Goal: Task Accomplishment & Management: Use online tool/utility

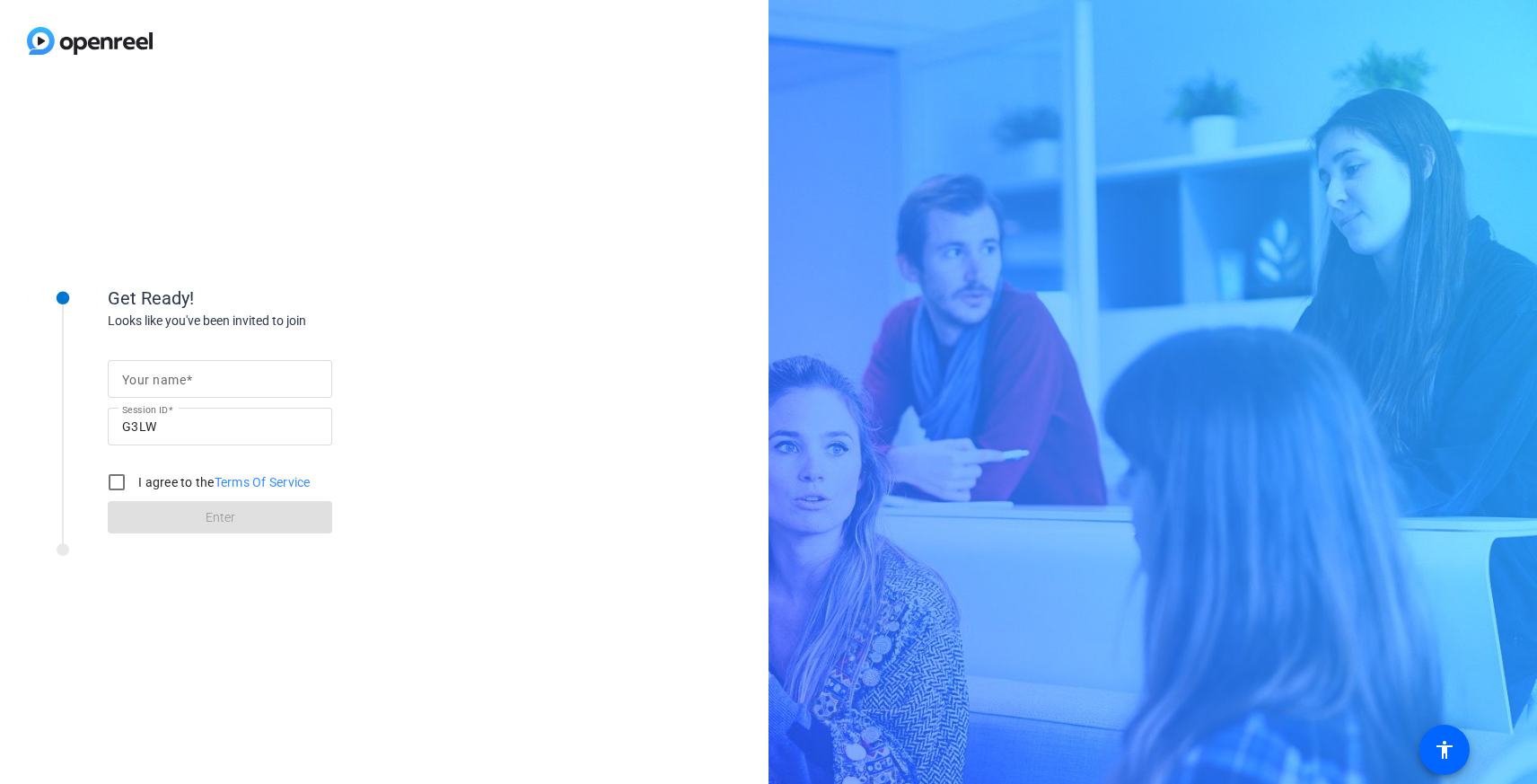
click at [188, 383] on span at bounding box center [189, 379] width 7 height 14
click at [188, 383] on input "Your name" at bounding box center [220, 378] width 196 height 21
type input "[PERSON_NAME]"
click at [116, 485] on input "I agree to the Terms Of Service" at bounding box center [116, 481] width 36 height 36
checkbox input "true"
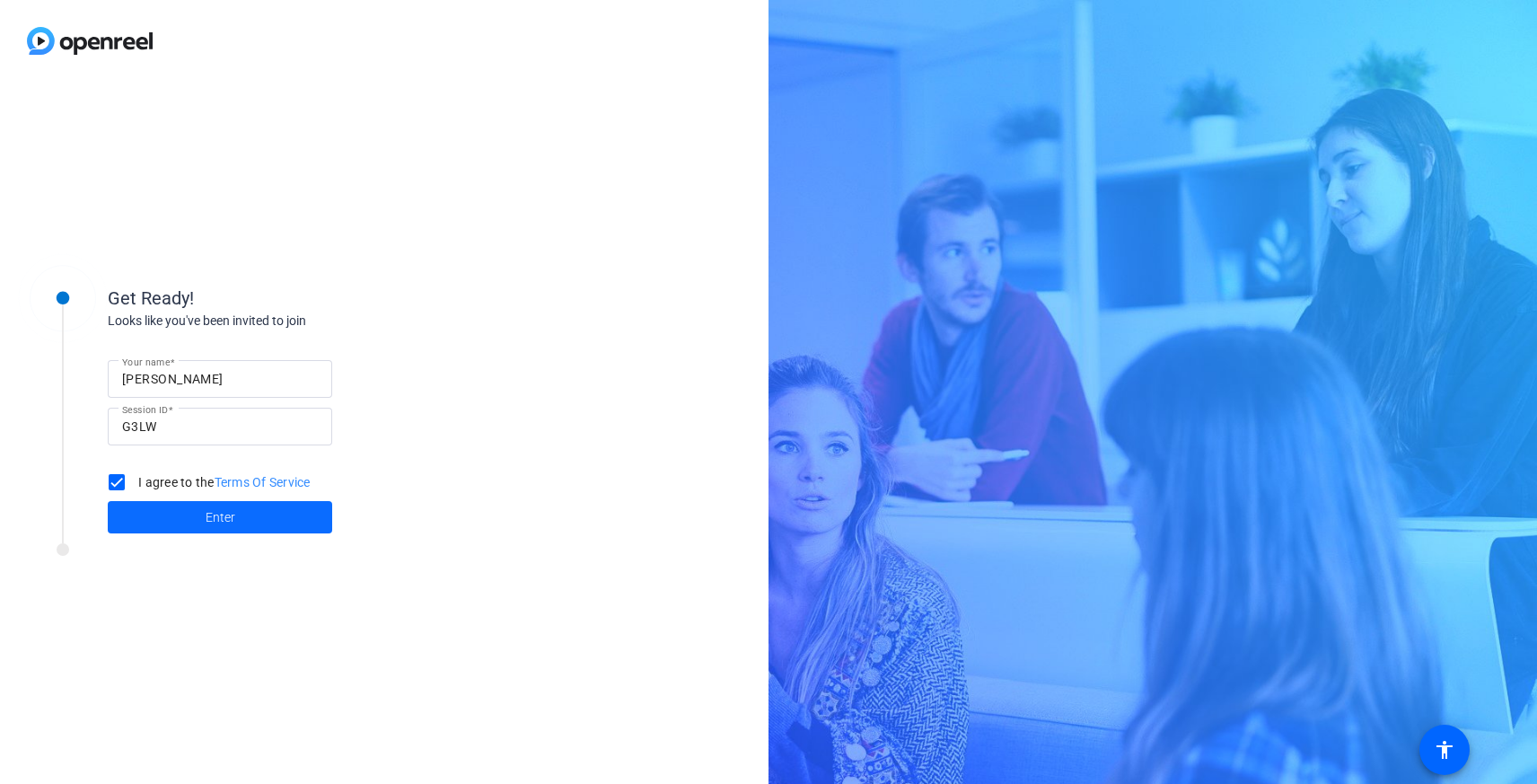
click at [171, 522] on span at bounding box center [220, 517] width 224 height 43
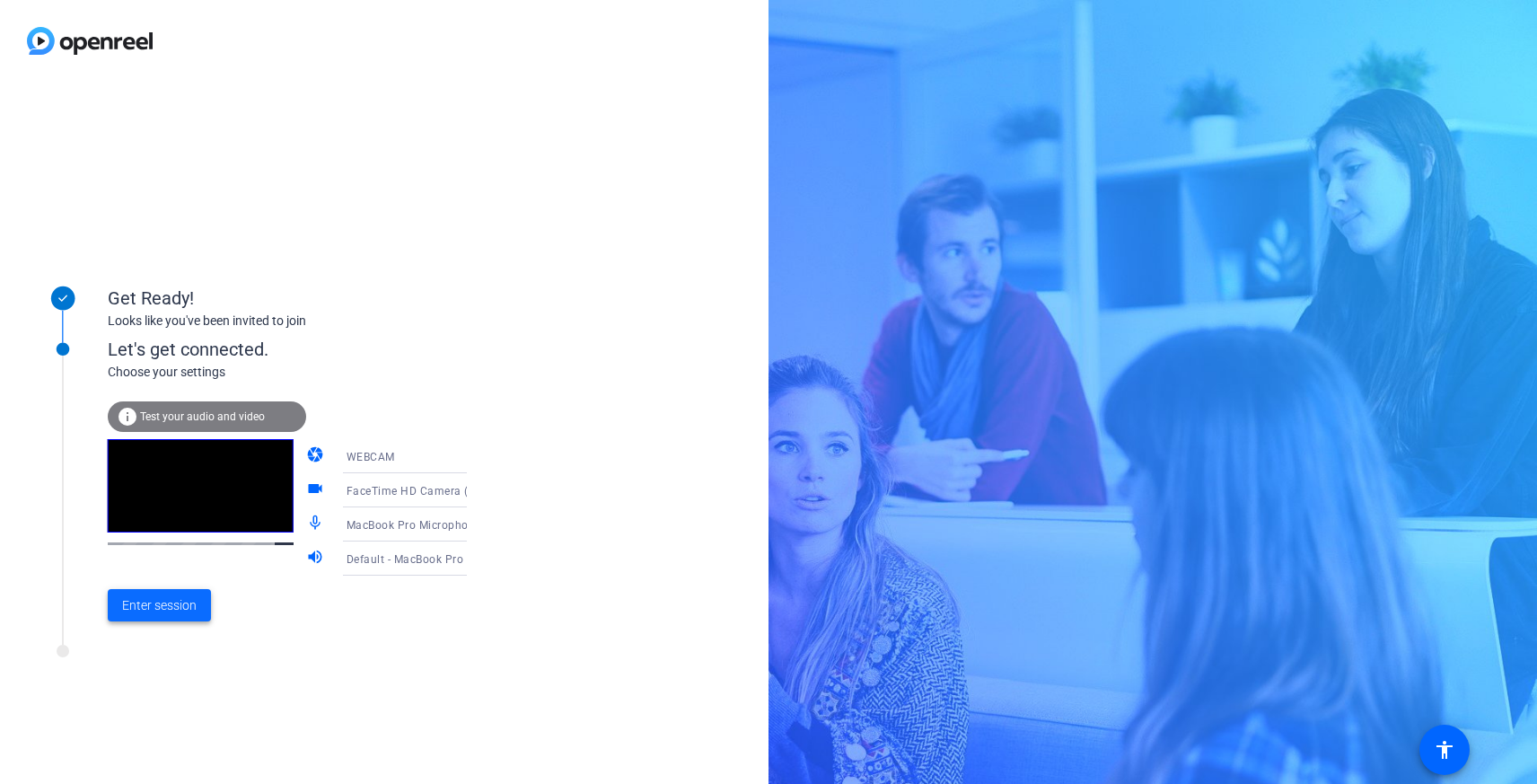
click at [153, 613] on span "Enter session" at bounding box center [159, 605] width 75 height 19
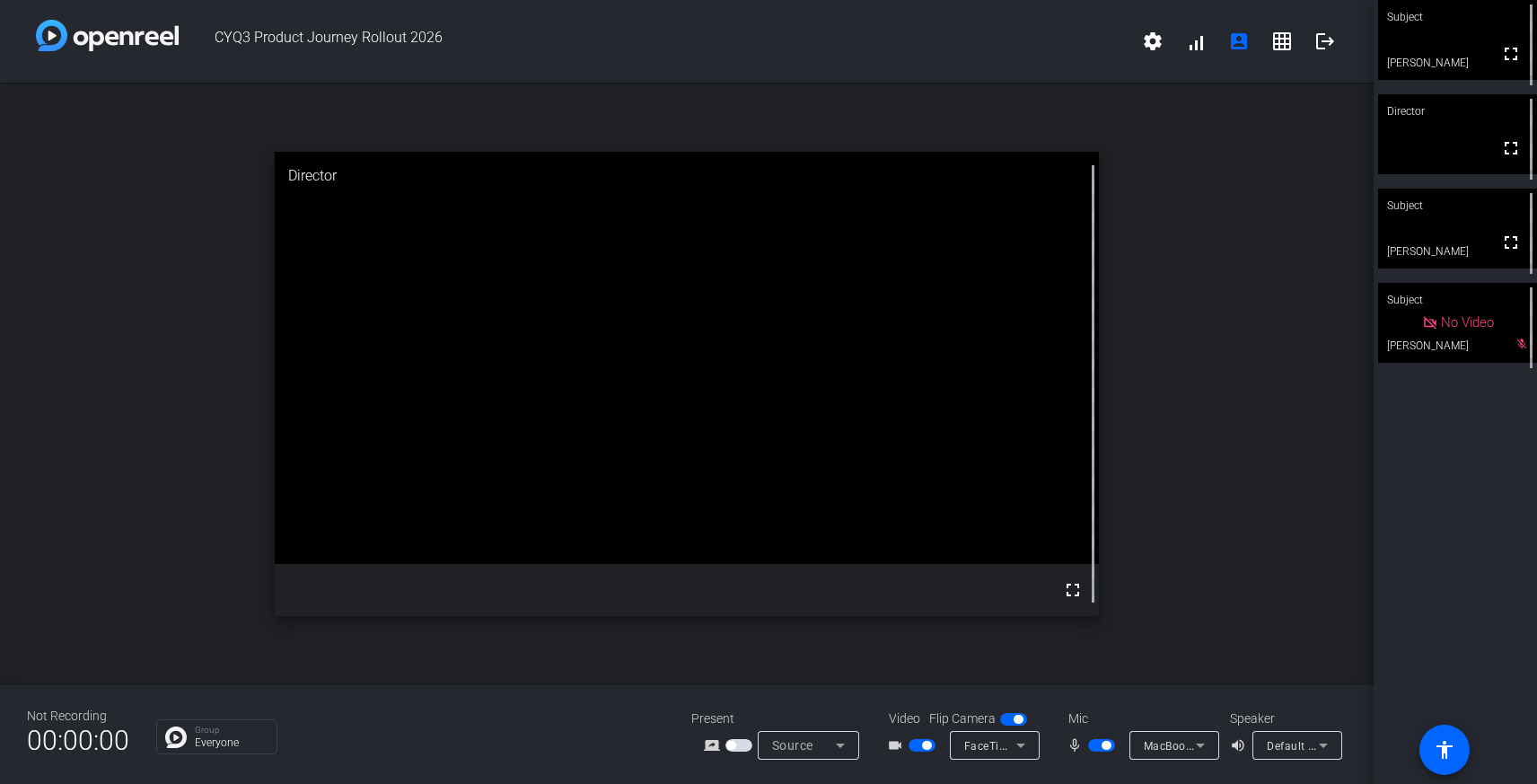
click at [1108, 747] on span "button" at bounding box center [1107, 745] width 9 height 9
click at [1099, 750] on span "button" at bounding box center [1101, 744] width 27 height 12
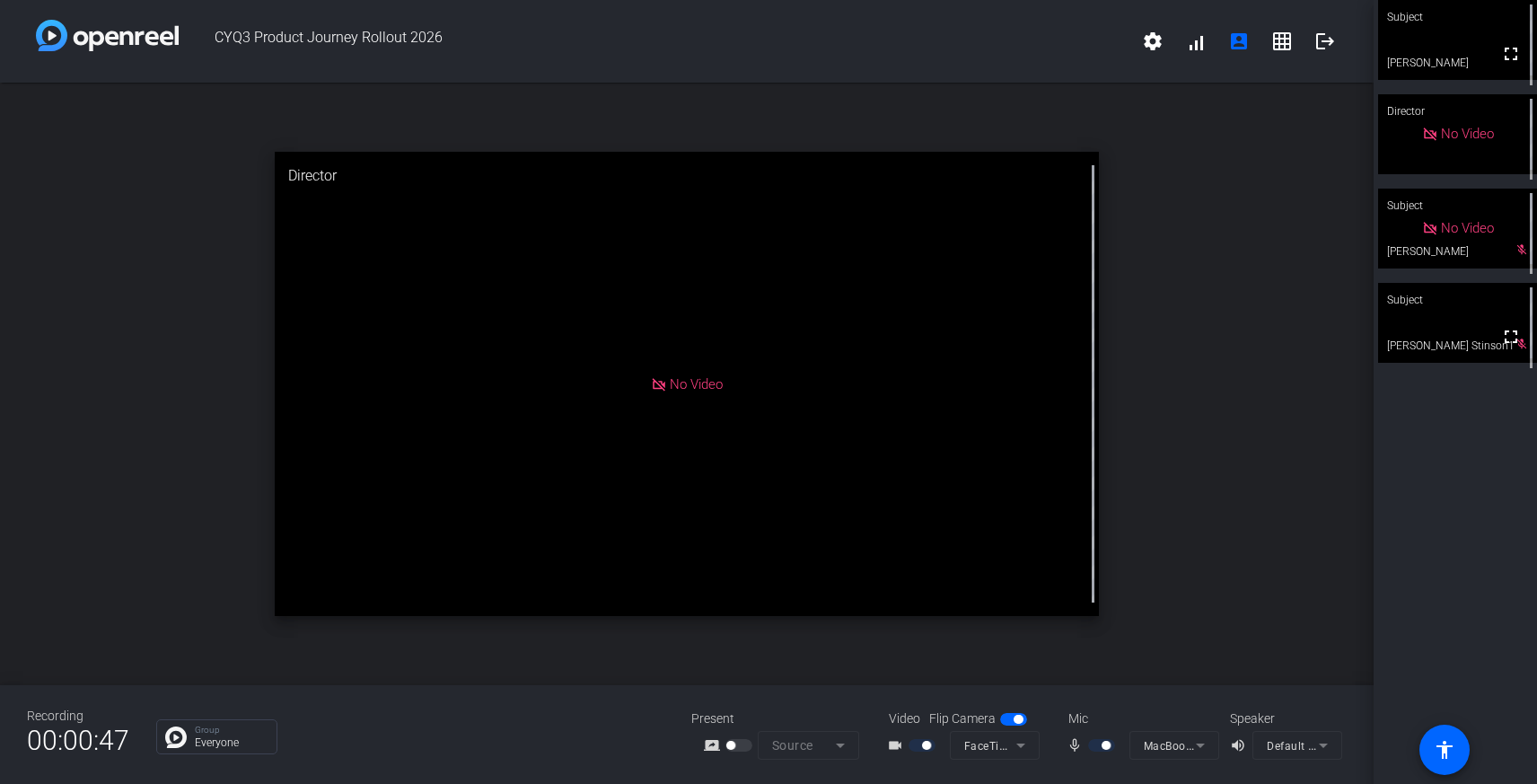
click at [1118, 723] on div "Mic" at bounding box center [1140, 719] width 180 height 19
click at [1118, 723] on div "Mic" at bounding box center [1140, 719] width 180 height 19
click at [1242, 746] on mat-icon "volume_up" at bounding box center [1241, 745] width 21 height 21
click at [1073, 746] on mat-icon "mic_none" at bounding box center [1077, 745] width 21 height 21
click at [1289, 363] on div "open_in_new Director No Video" at bounding box center [687, 384] width 1374 height 602
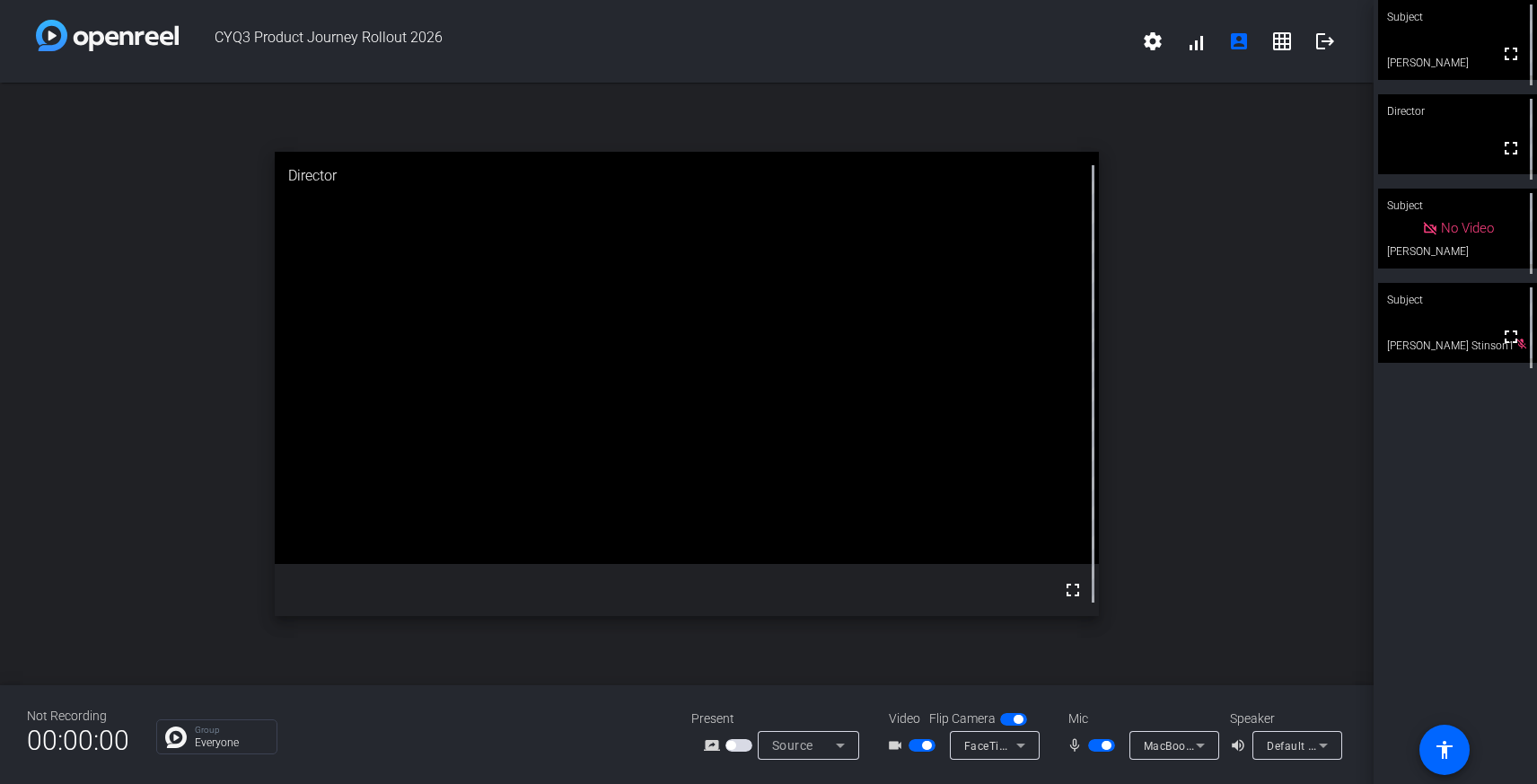
click at [1092, 745] on span "button" at bounding box center [1101, 744] width 27 height 12
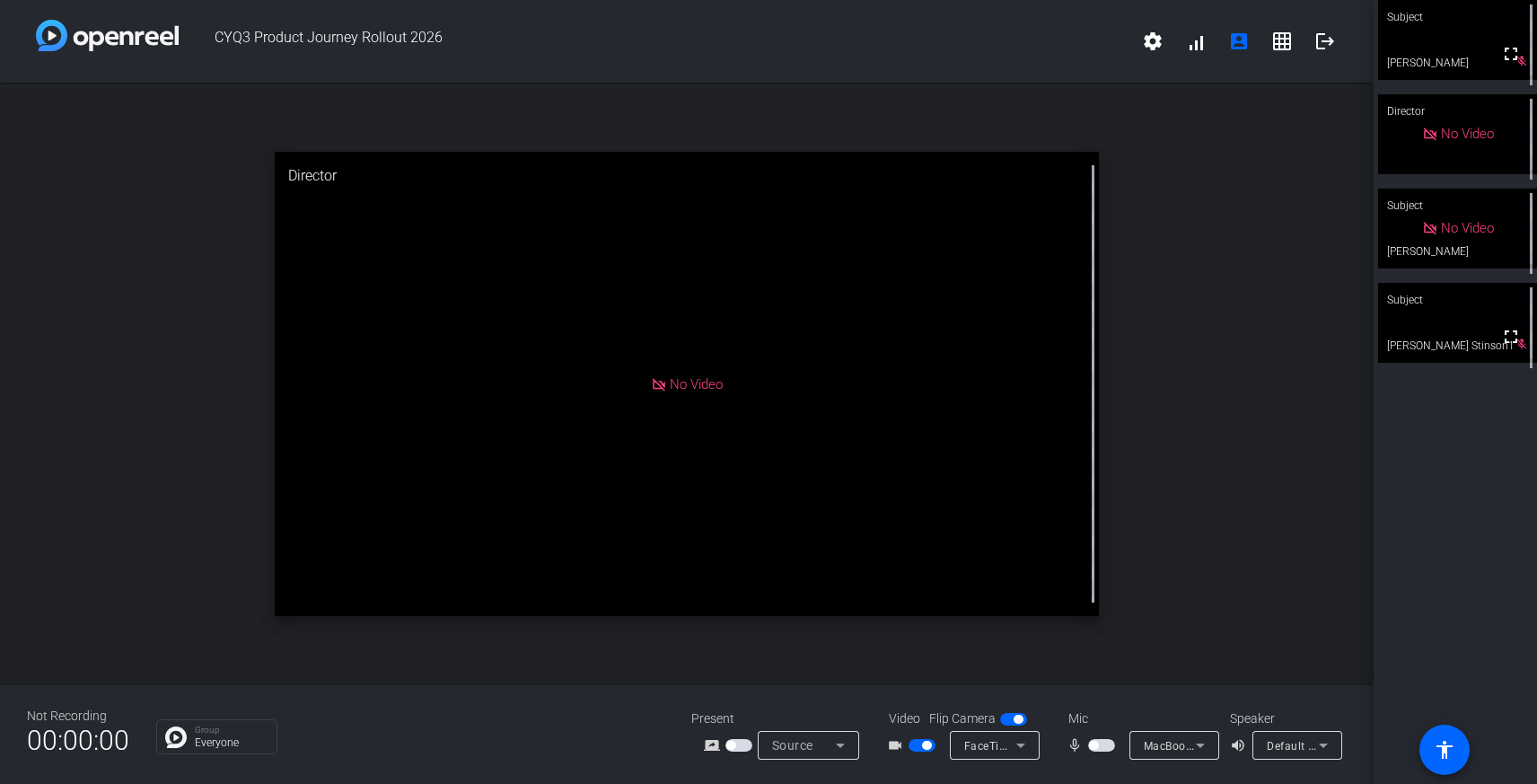
click at [1102, 750] on span "button" at bounding box center [1101, 744] width 27 height 12
click at [1103, 747] on span "button" at bounding box center [1107, 745] width 9 height 9
click at [1101, 750] on span "button" at bounding box center [1101, 744] width 27 height 12
click at [1103, 750] on span "button" at bounding box center [1101, 744] width 27 height 12
click at [918, 742] on span "button" at bounding box center [922, 744] width 27 height 12
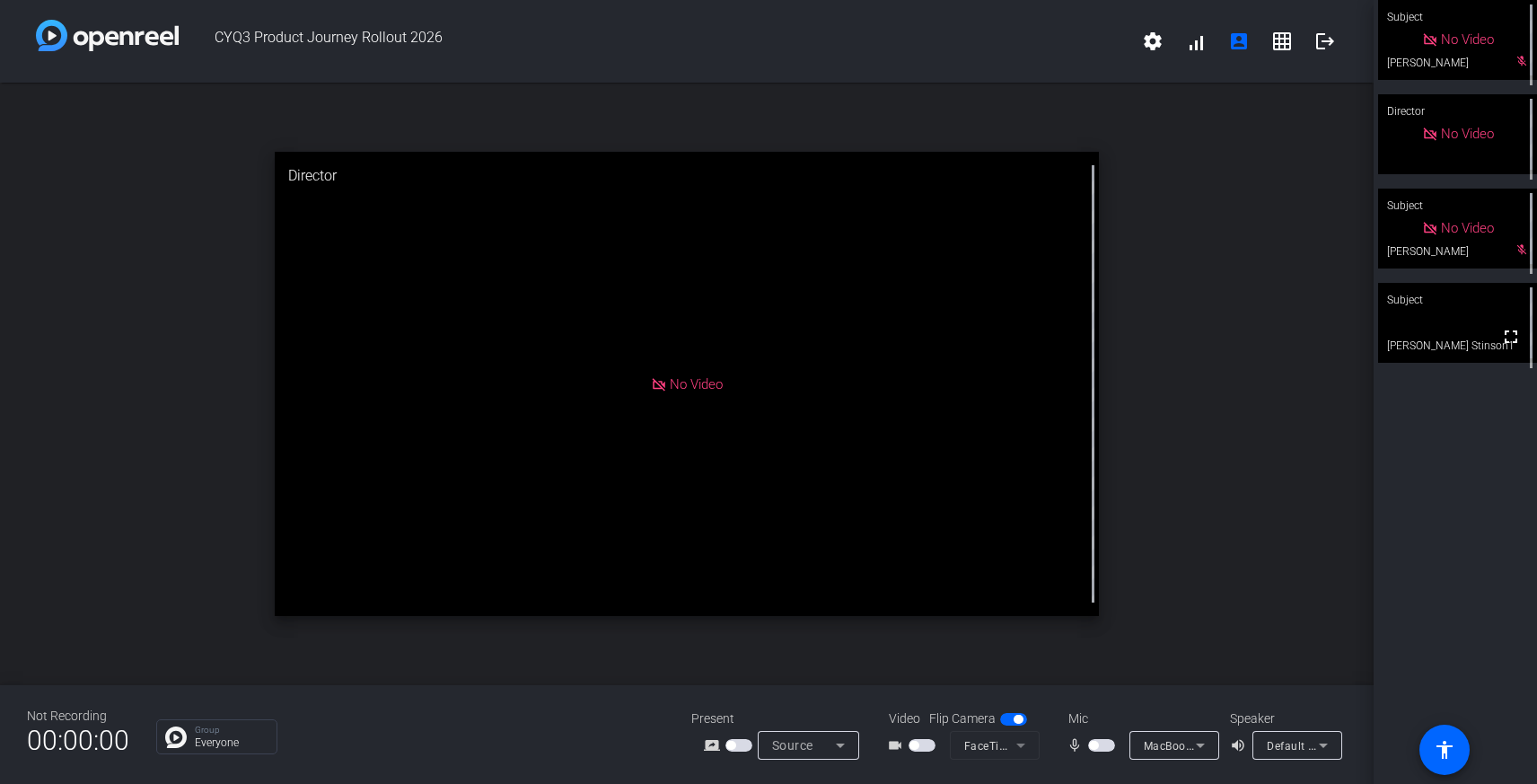
click at [1093, 744] on span "button" at bounding box center [1094, 745] width 9 height 9
click at [922, 749] on span "button" at bounding box center [922, 744] width 27 height 12
